Goal: Check status: Check status

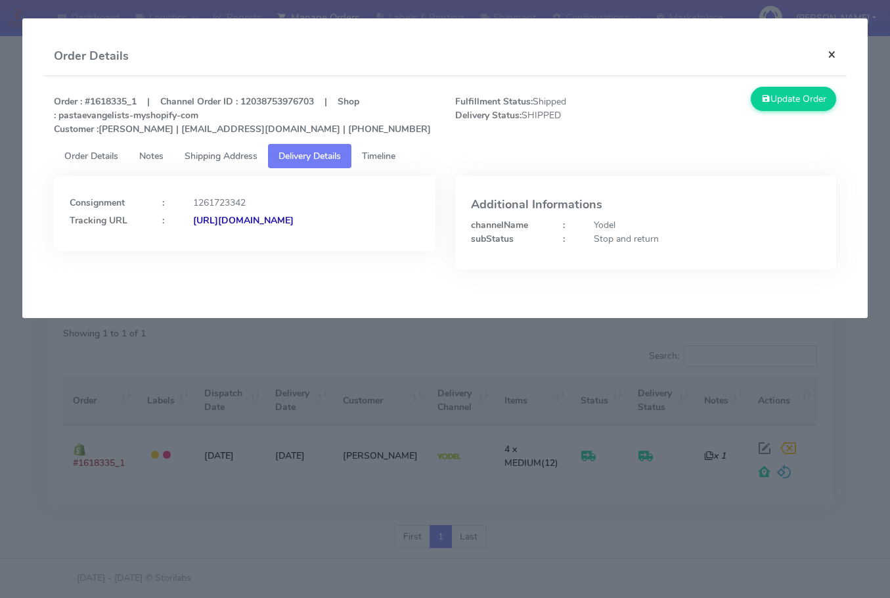
click at [827, 51] on button "×" at bounding box center [832, 54] width 30 height 35
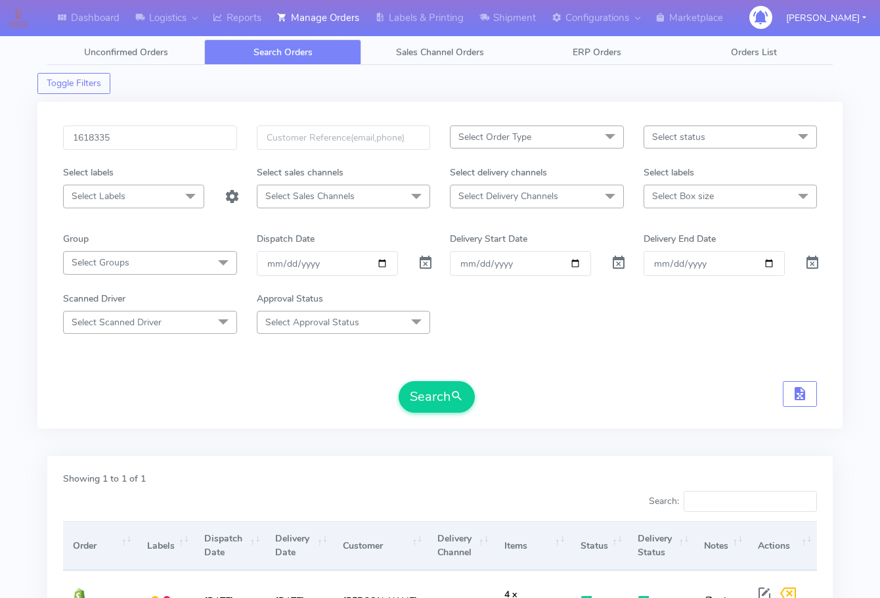
click at [150, 121] on div "1618335 Select Order Type Select All MEALS ATAVI One Off Pasta Club Gift Kit Ev…" at bounding box center [439, 265] width 805 height 327
click at [152, 137] on input "1618335" at bounding box center [150, 137] width 174 height 24
paste input "7856"
click at [430, 409] on button "Search" at bounding box center [437, 397] width 76 height 32
click at [161, 138] on input "1617856" at bounding box center [150, 137] width 174 height 24
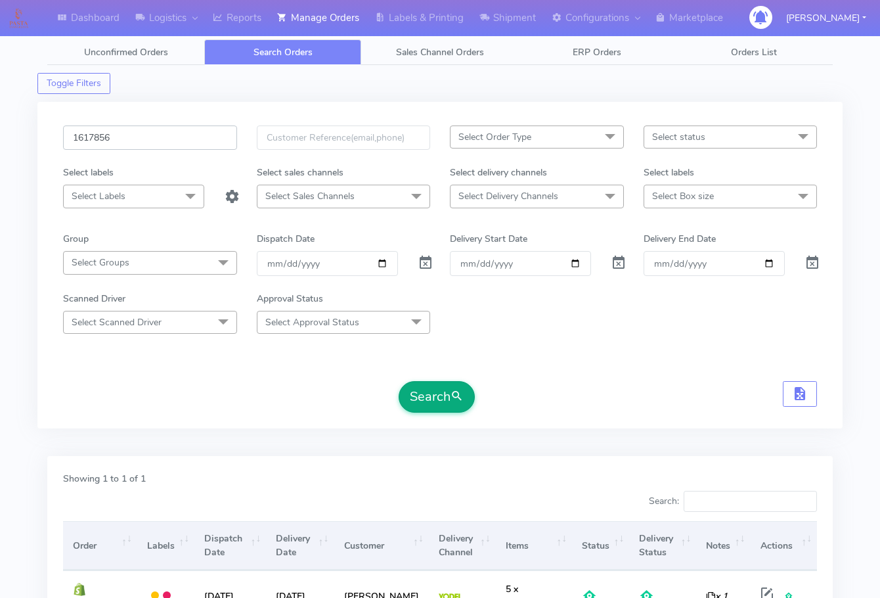
paste input "text"
type input "1617856"
click at [430, 386] on button "Search" at bounding box center [437, 397] width 76 height 32
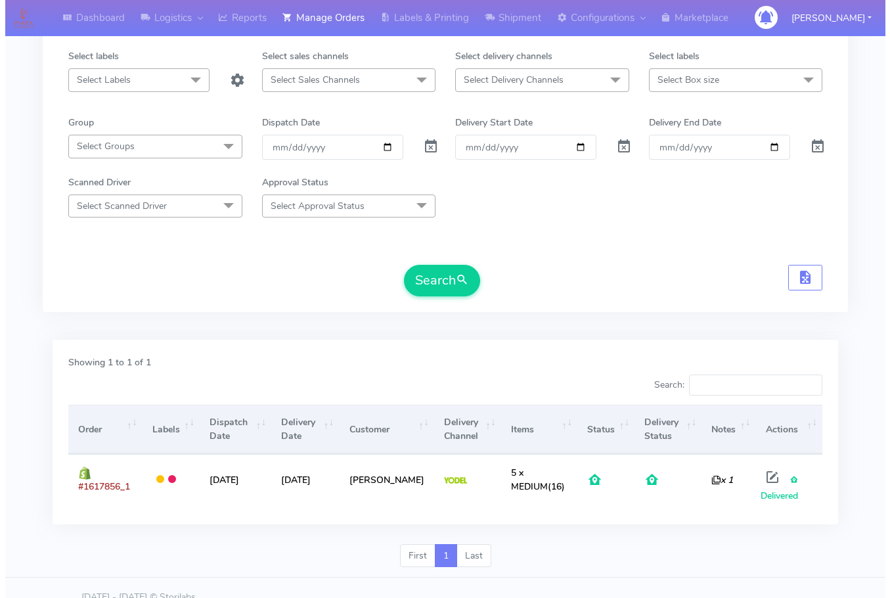
scroll to position [135, 0]
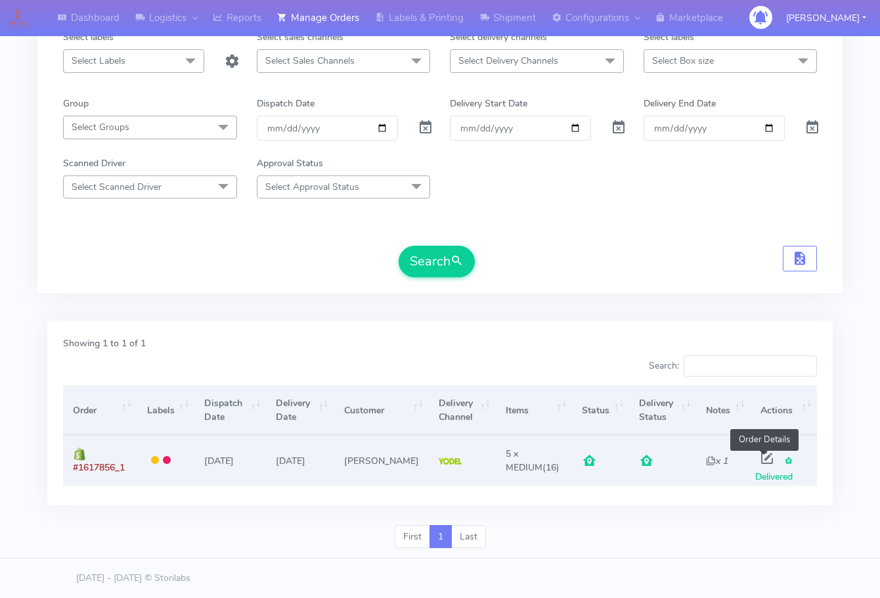
click at [761, 458] on span at bounding box center [767, 461] width 24 height 12
select select "5"
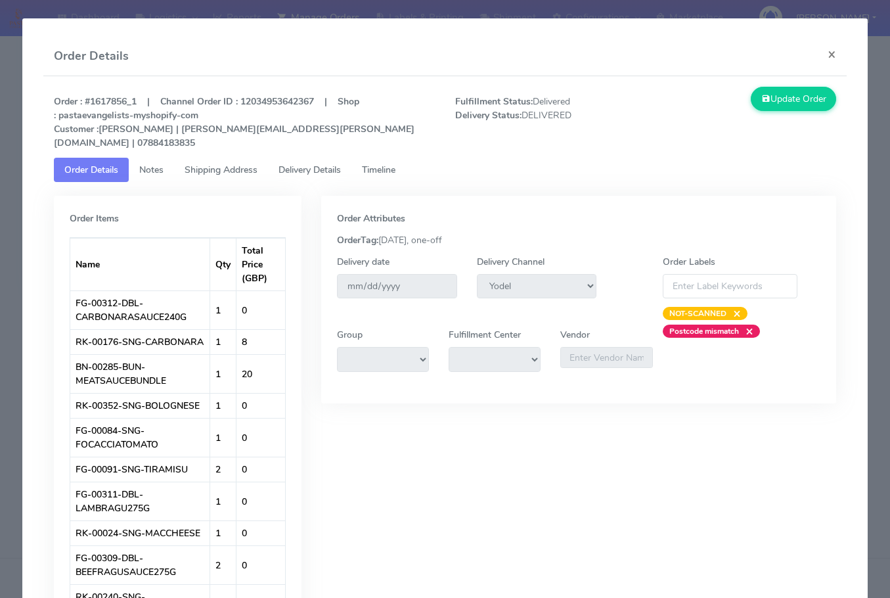
click at [181, 158] on link "Shipping Address" at bounding box center [221, 170] width 94 height 24
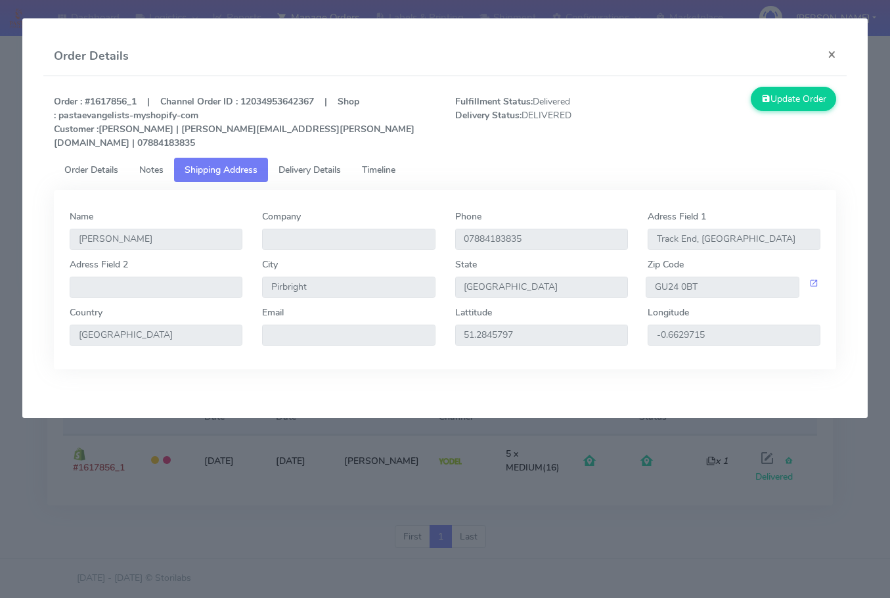
click at [304, 164] on span "Delivery Details" at bounding box center [310, 170] width 62 height 12
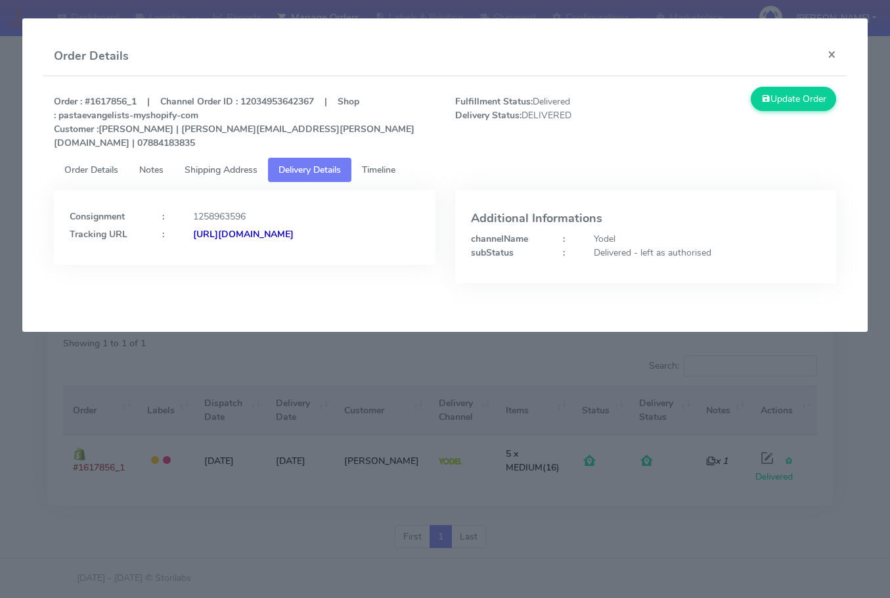
drag, startPoint x: 374, startPoint y: 245, endPoint x: 212, endPoint y: 256, distance: 162.0
click at [212, 256] on div "Consignment : 1258963596 Tracking URL : [URL][DOMAIN_NAME]" at bounding box center [244, 227] width 381 height 75
copy strong "JJD0002249960880881"
